Goal: Task Accomplishment & Management: Manage account settings

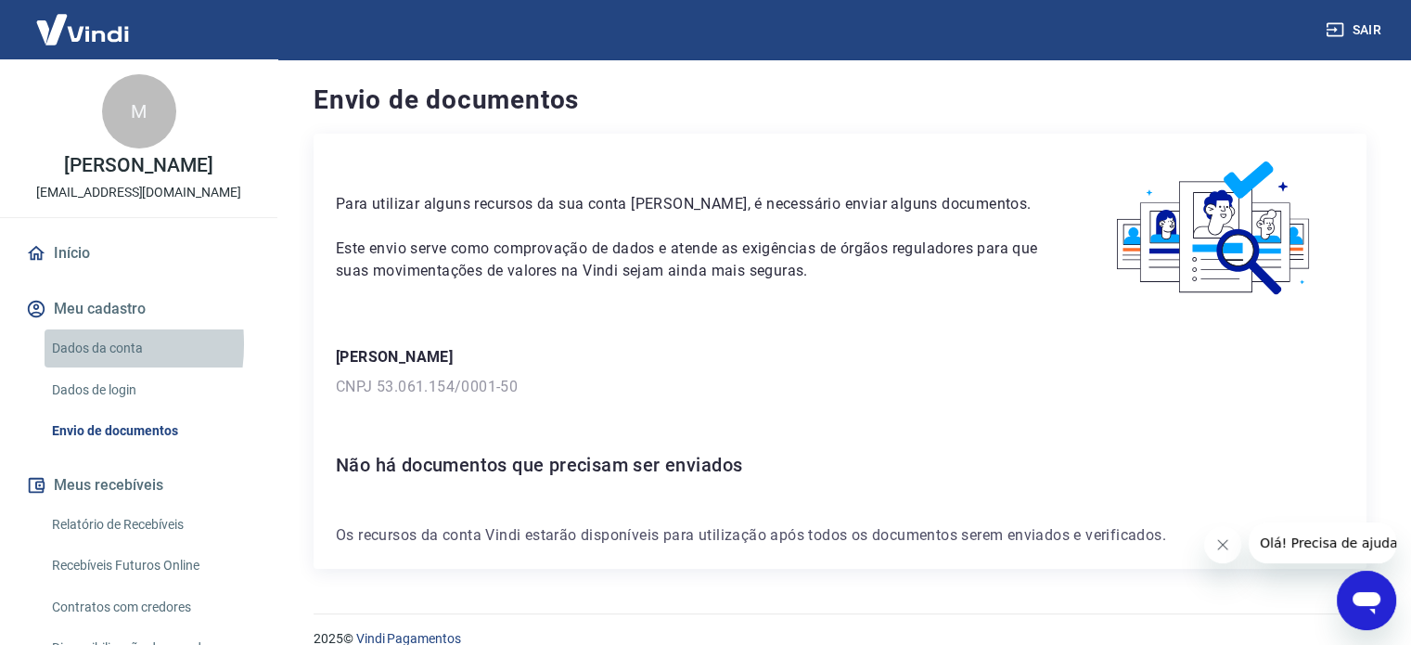
click at [57, 344] on link "Dados da conta" at bounding box center [150, 348] width 211 height 38
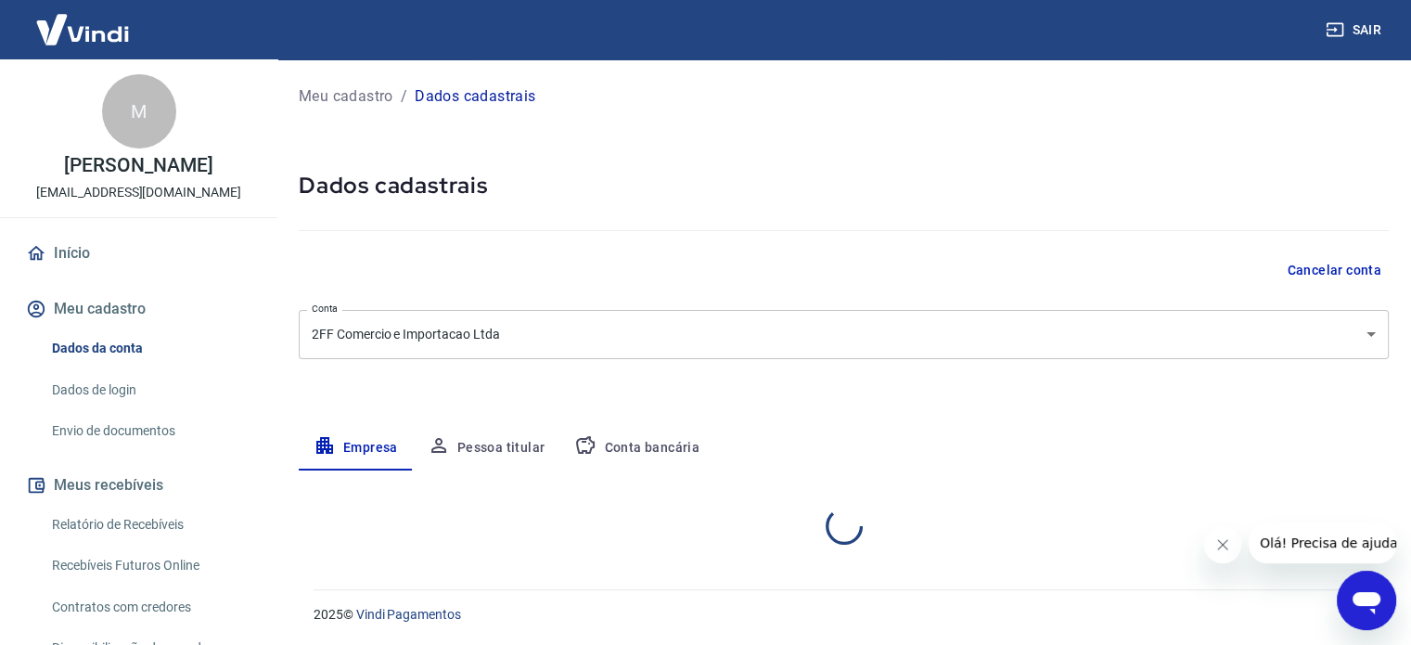
select select "SP"
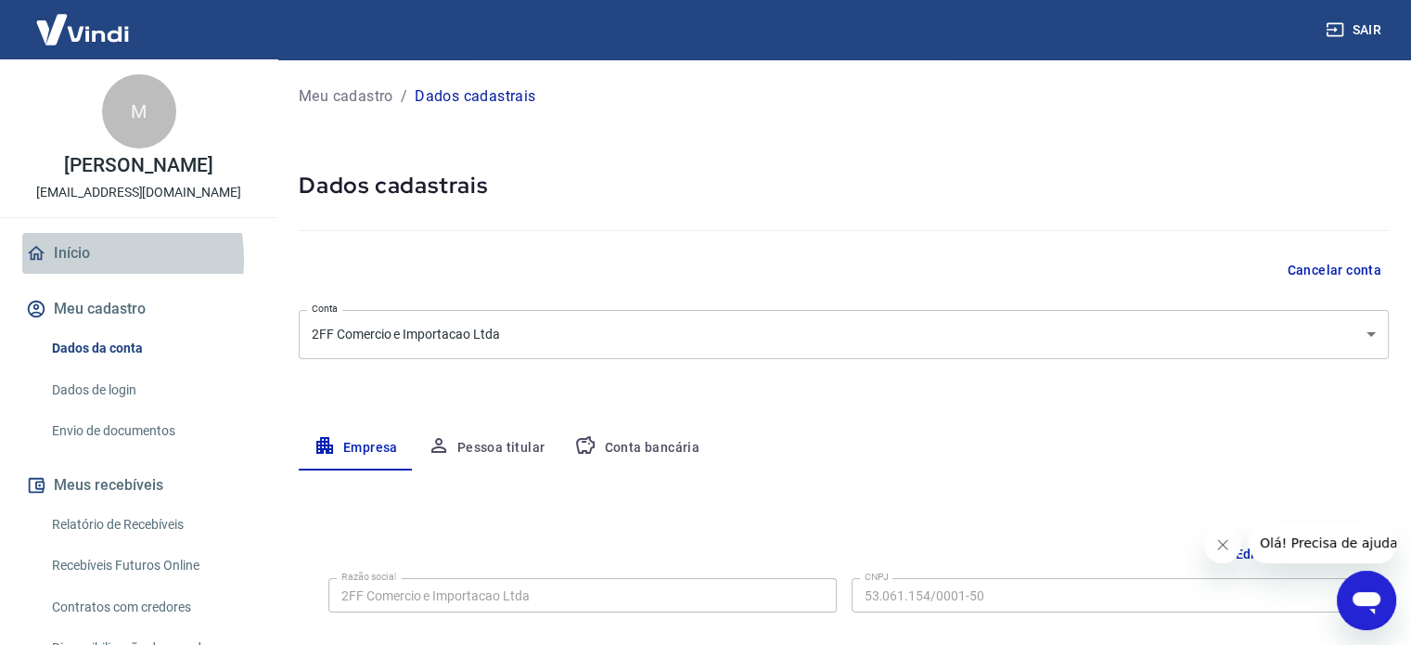
click at [84, 259] on link "Início" at bounding box center [138, 253] width 233 height 41
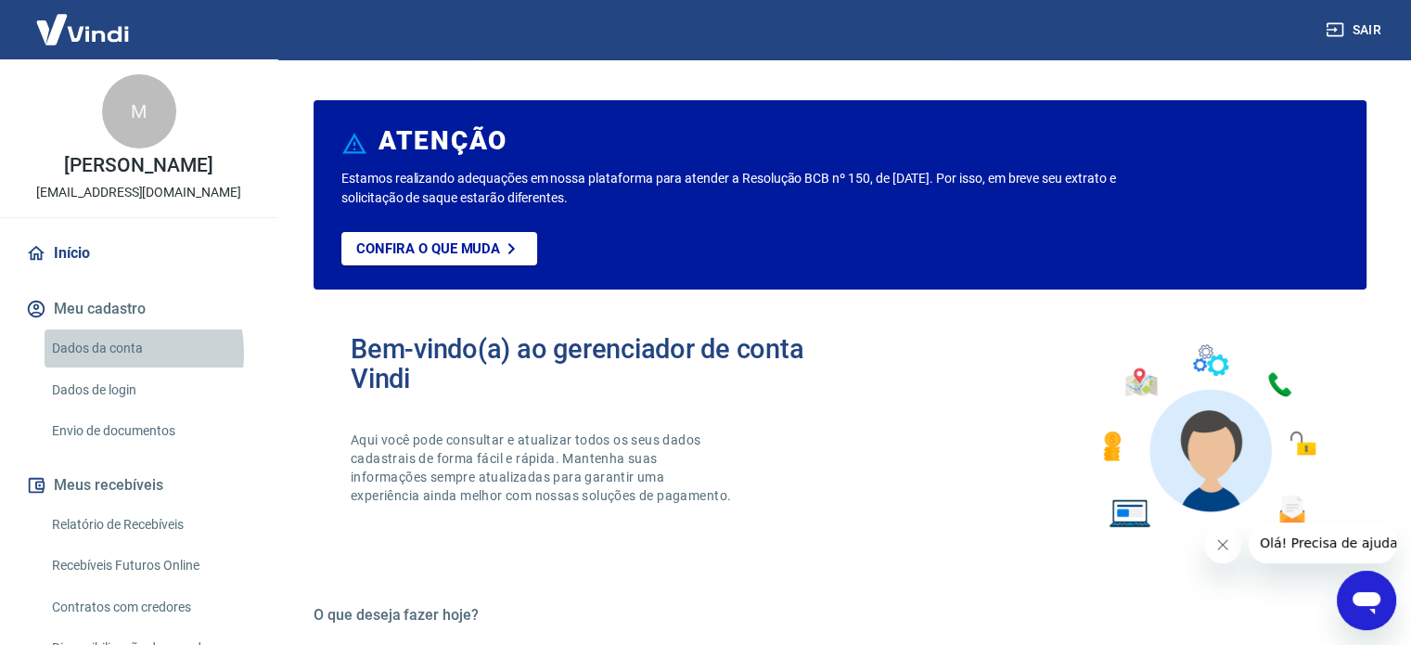
click at [108, 353] on link "Dados da conta" at bounding box center [150, 348] width 211 height 38
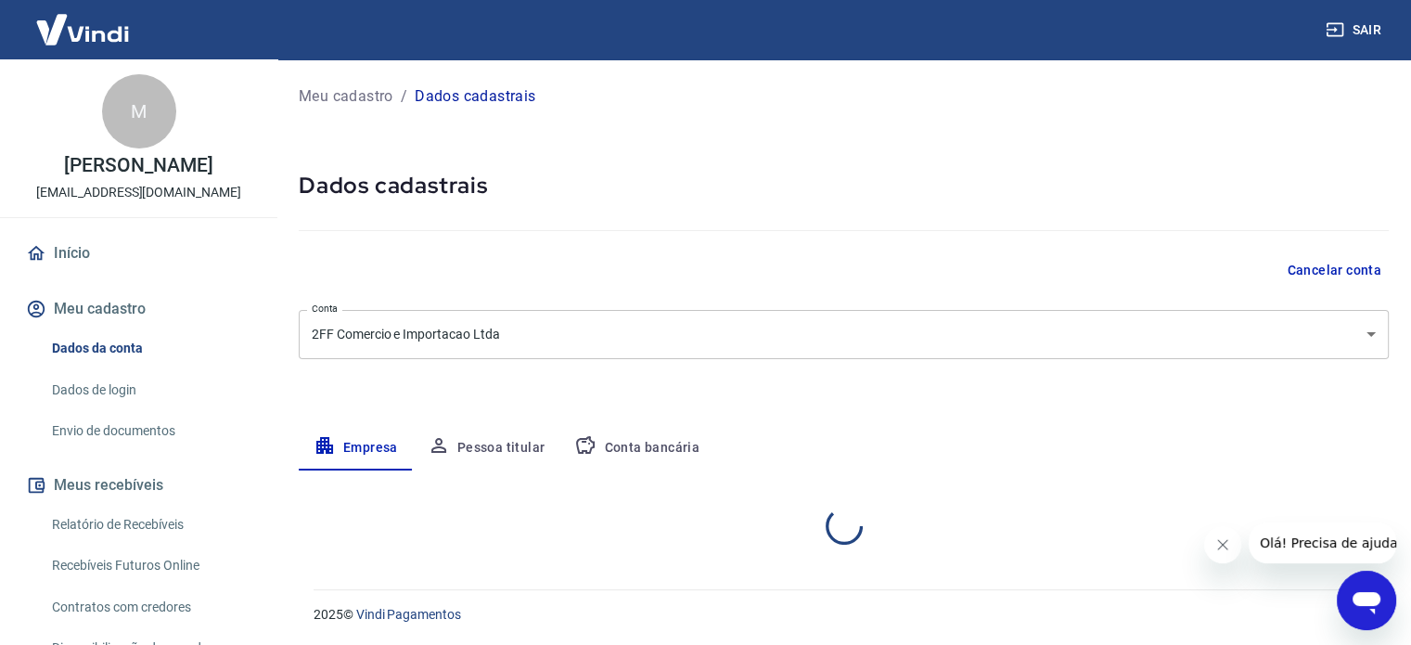
select select "SP"
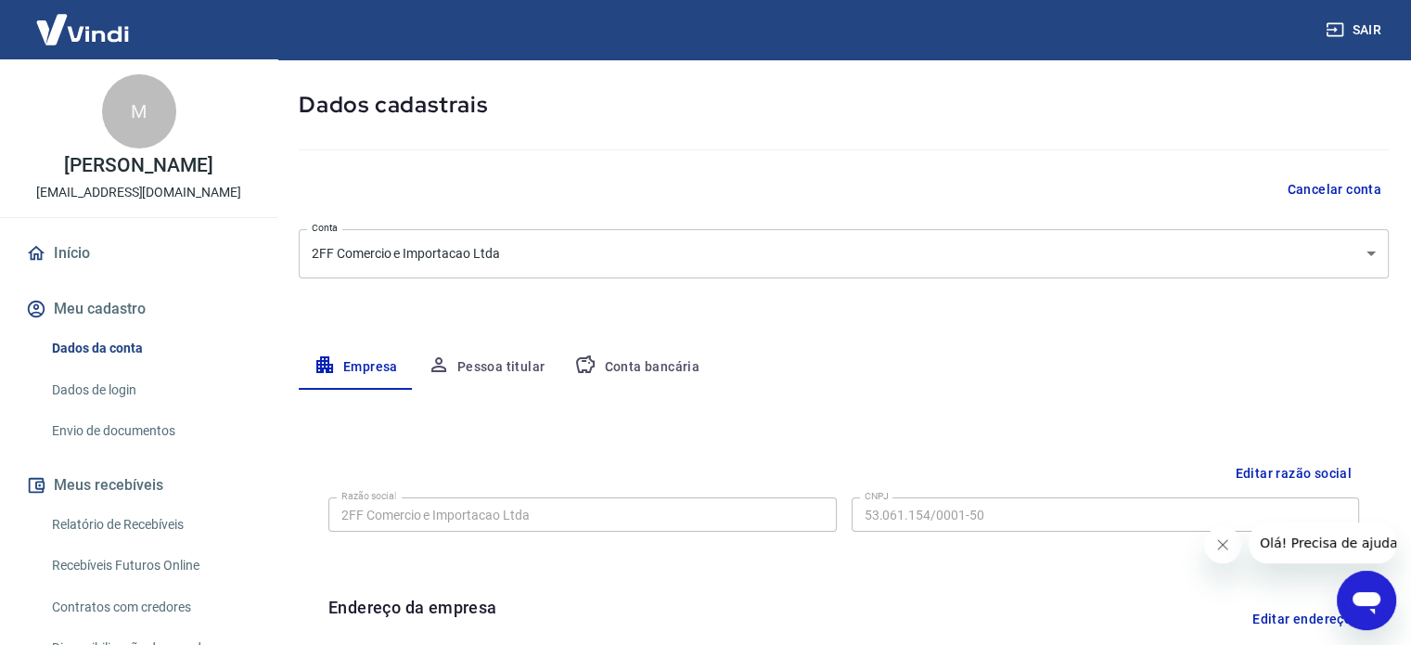
scroll to position [80, 0]
click at [604, 368] on button "Conta bancária" at bounding box center [636, 368] width 155 height 45
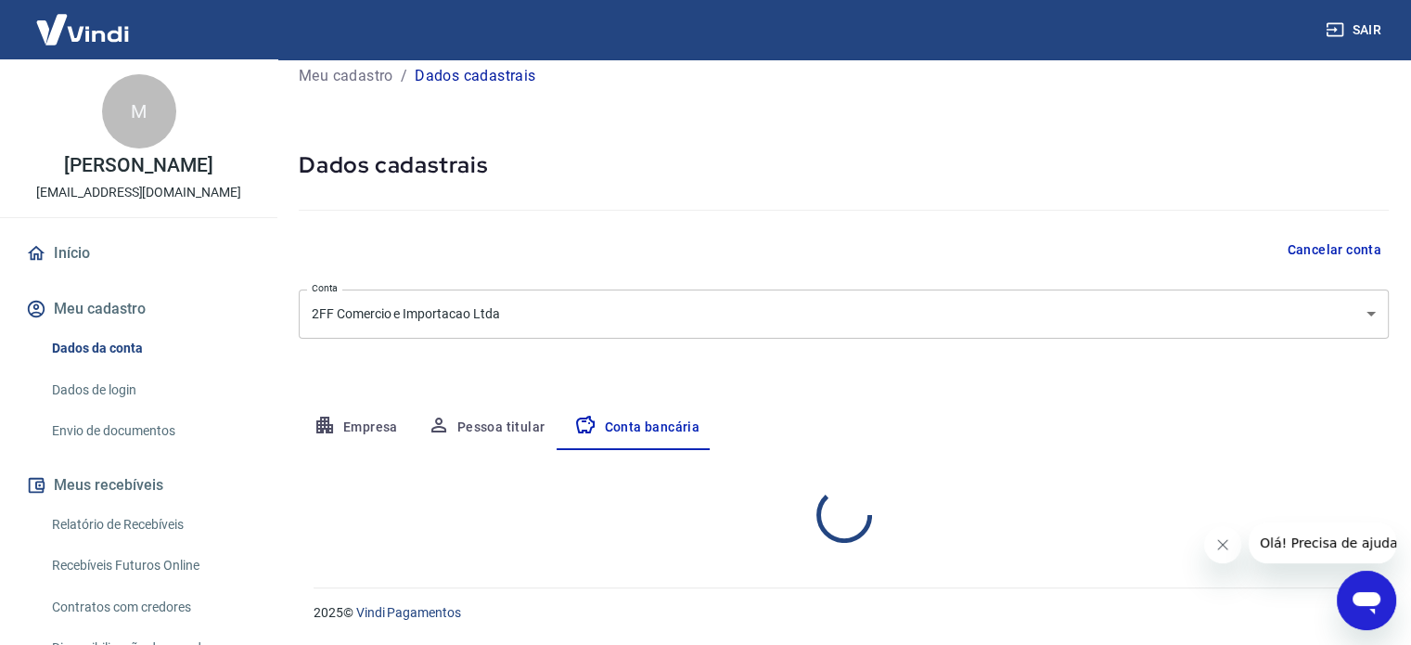
select select "1"
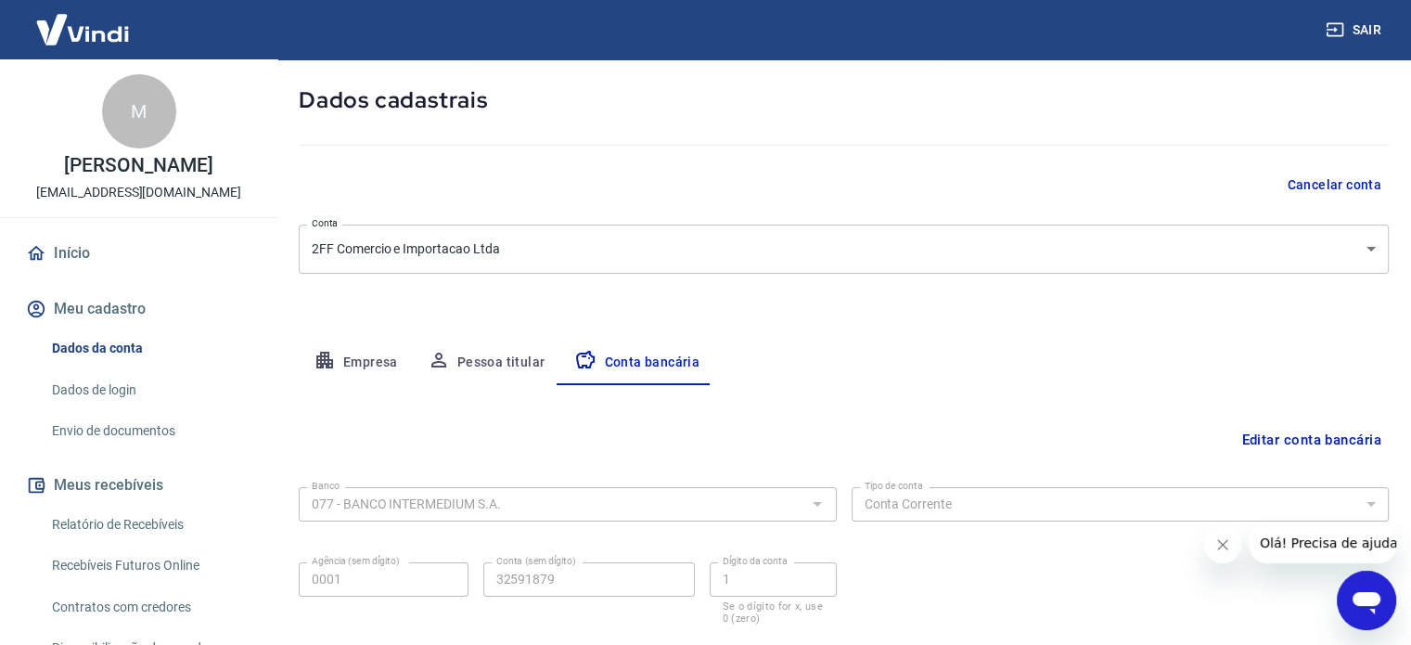
scroll to position [84, 0]
click at [482, 357] on button "Pessoa titular" at bounding box center [486, 363] width 147 height 45
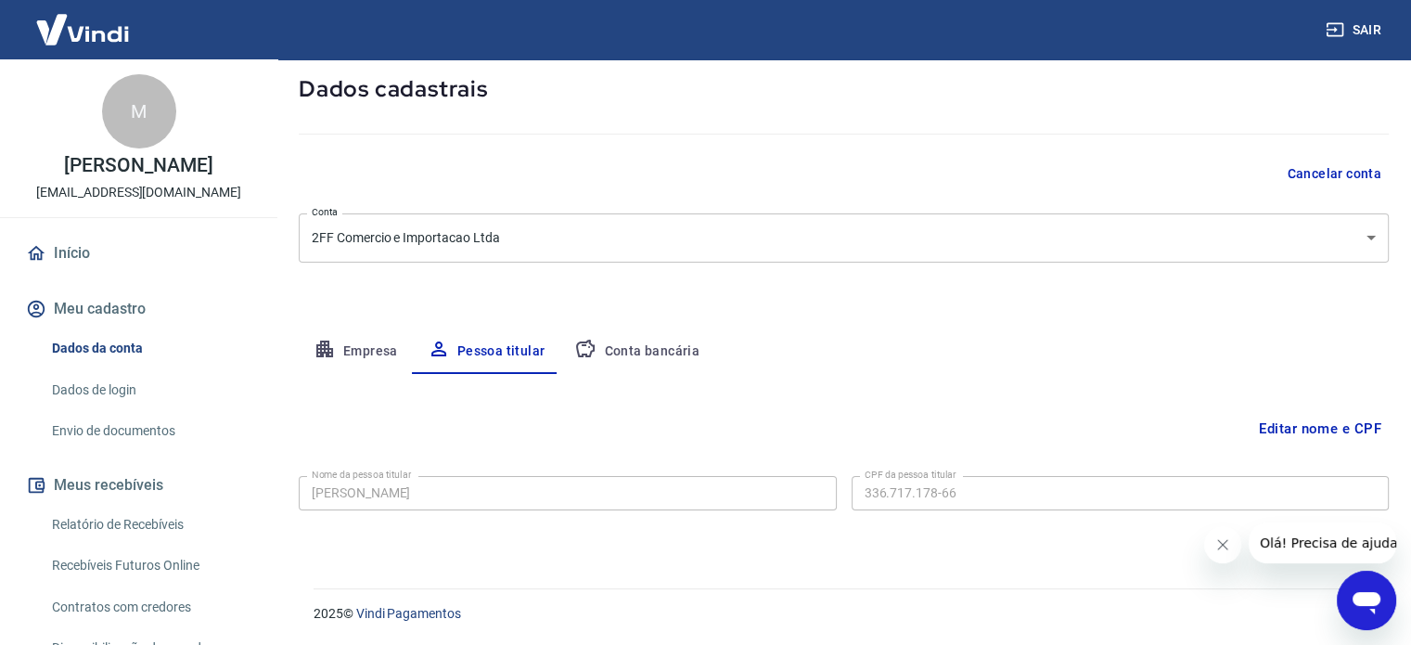
scroll to position [0, 0]
